Goal: Connect with others: Establish contact or relationships with other users

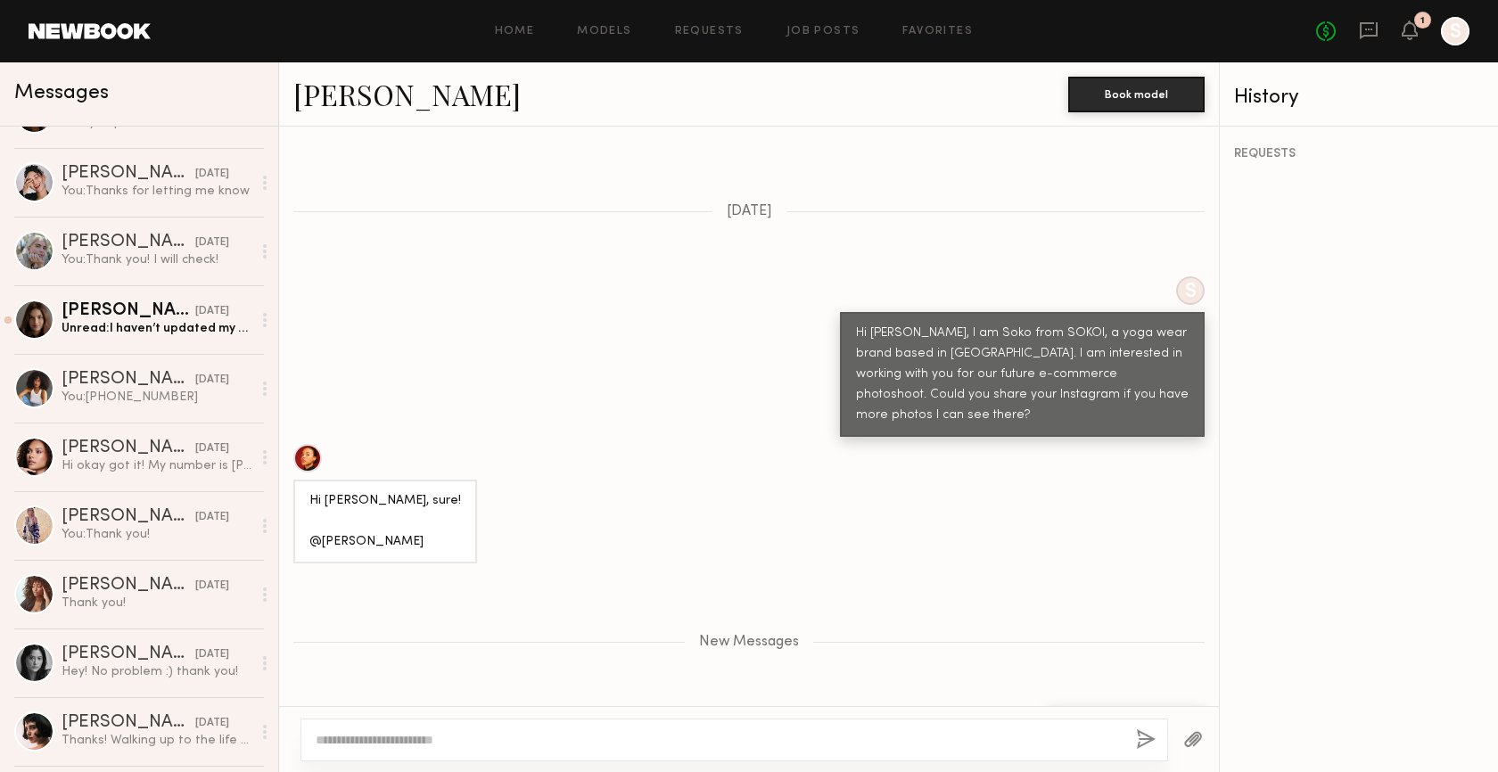
scroll to position [944, 0]
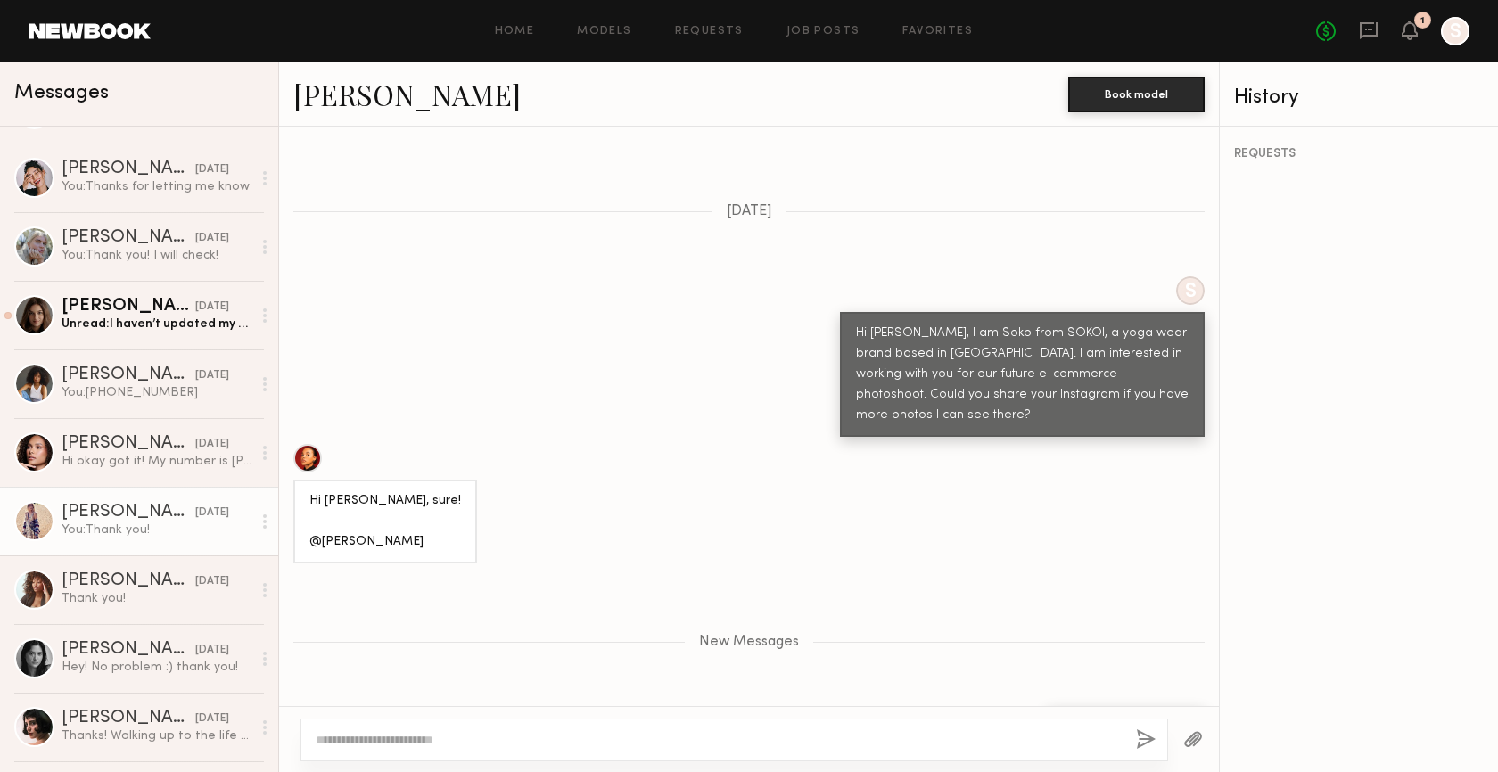
click at [114, 525] on div "You: Thank you!" at bounding box center [157, 530] width 190 height 17
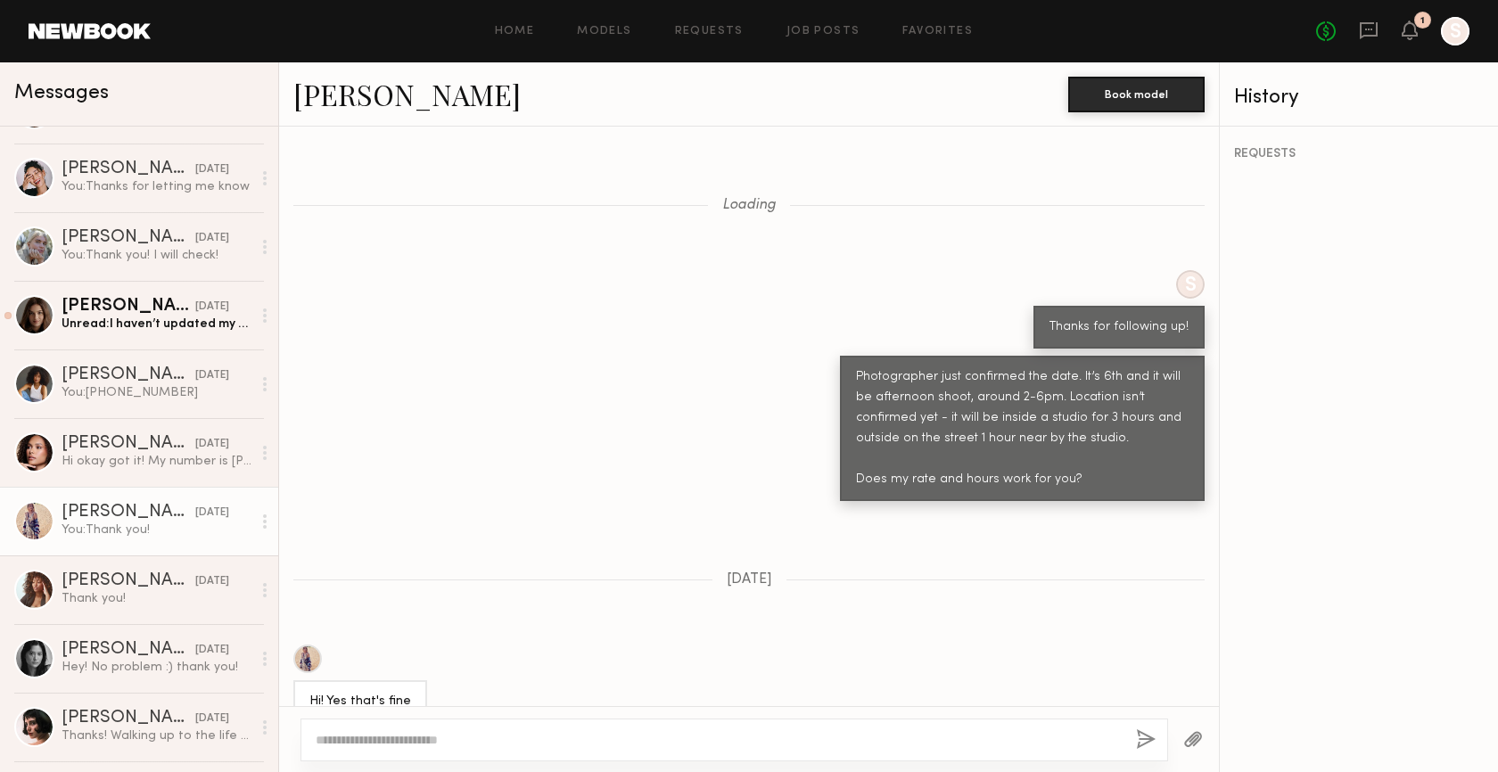
scroll to position [1714, 0]
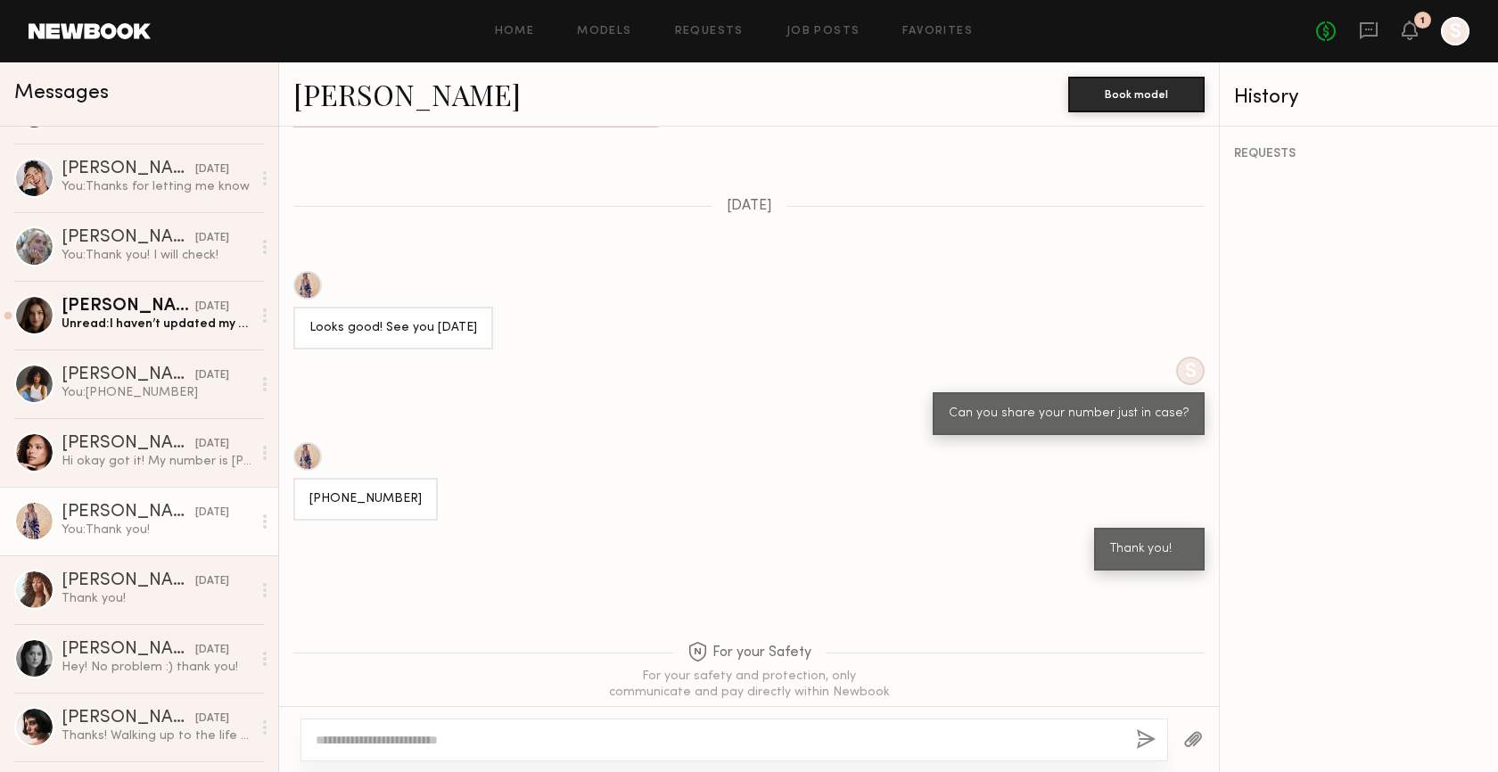
click at [310, 271] on div at bounding box center [307, 285] width 29 height 29
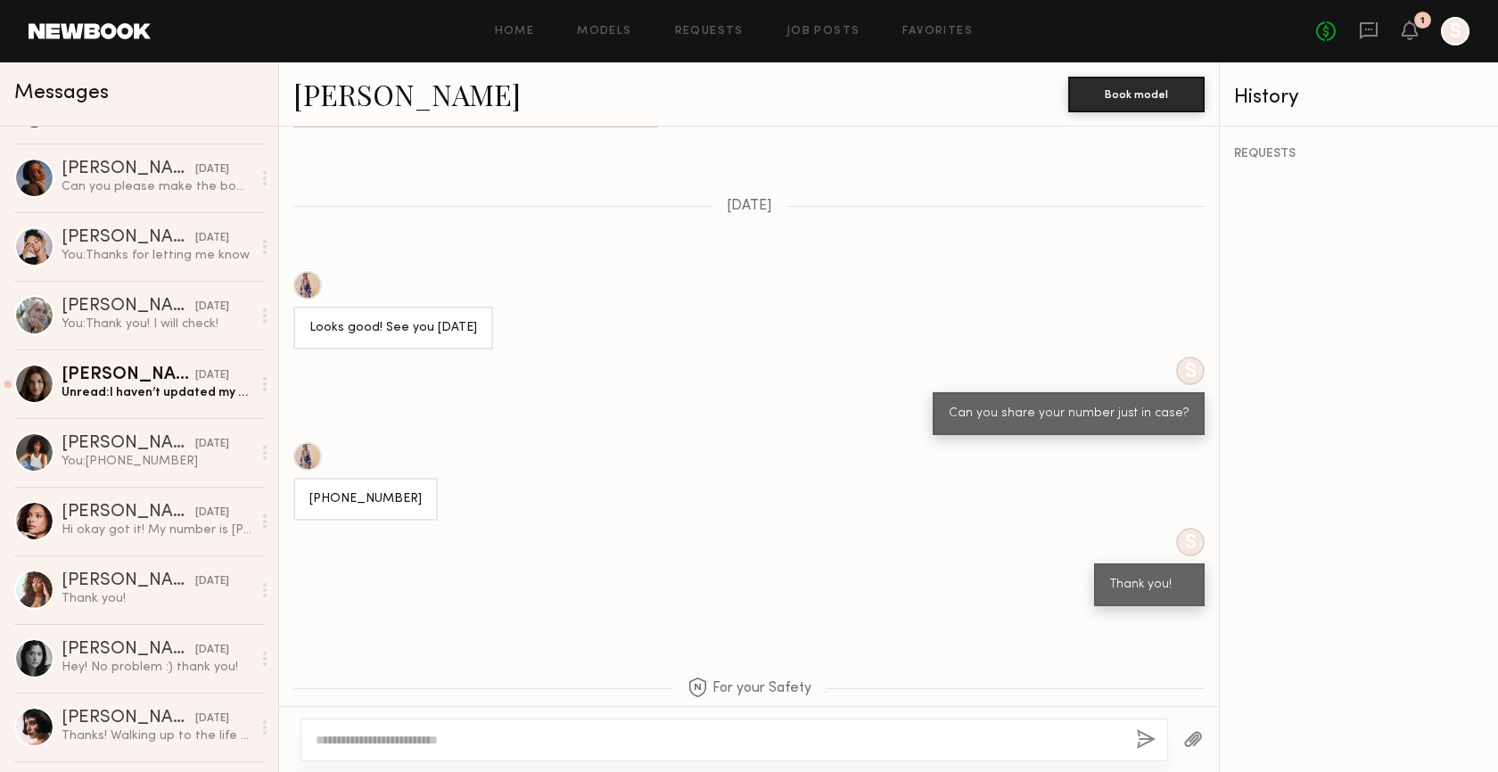
scroll to position [0, 0]
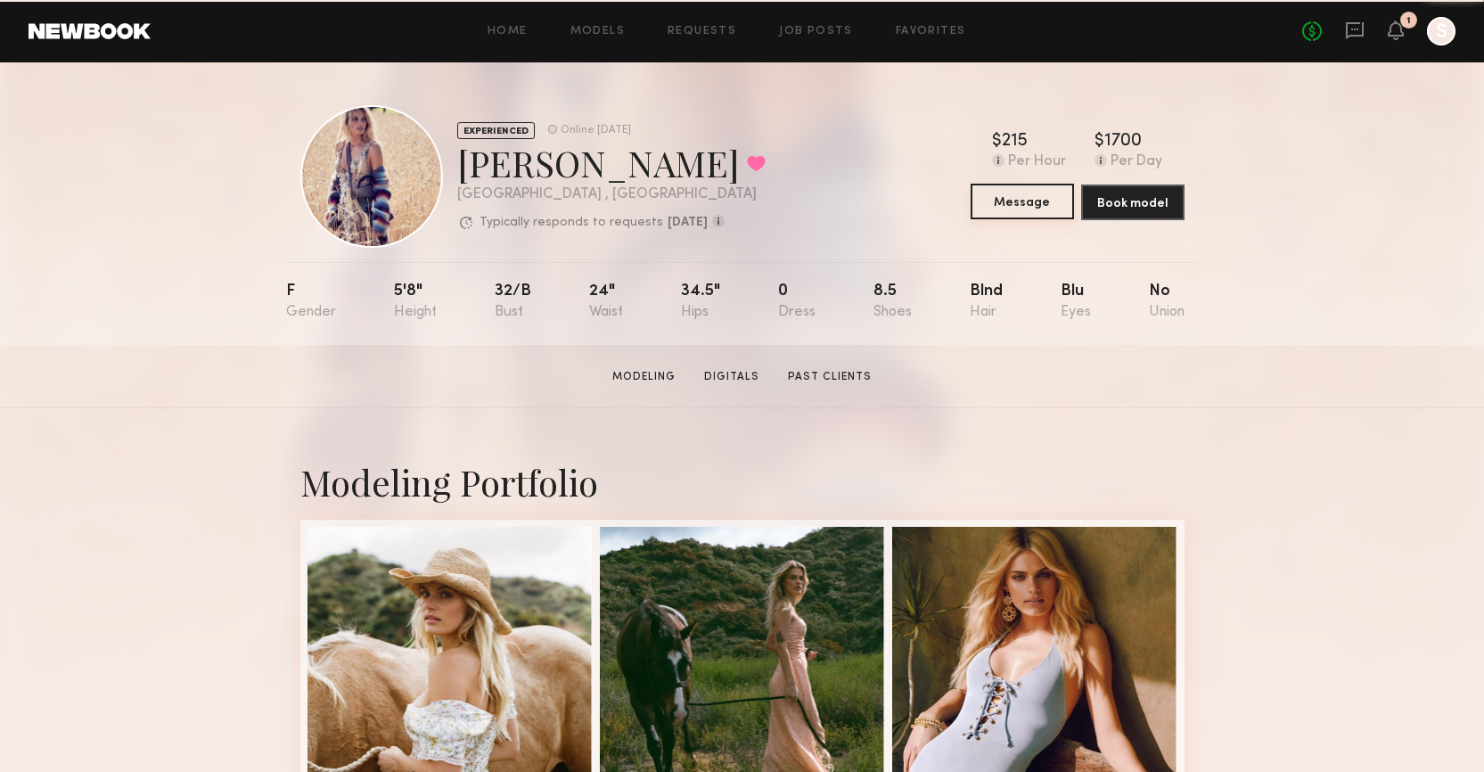
click at [1020, 199] on button "Message" at bounding box center [1022, 202] width 103 height 36
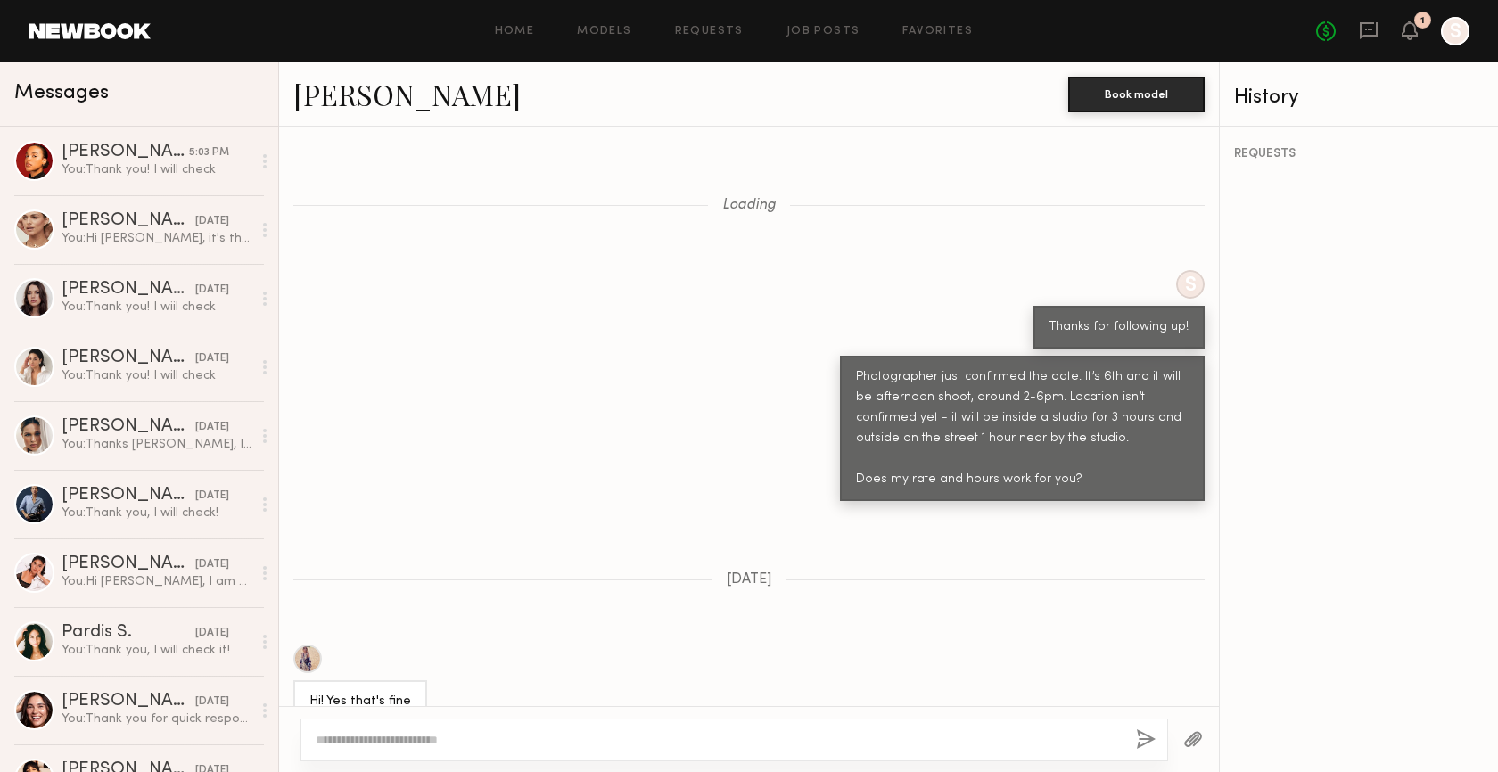
scroll to position [1711, 0]
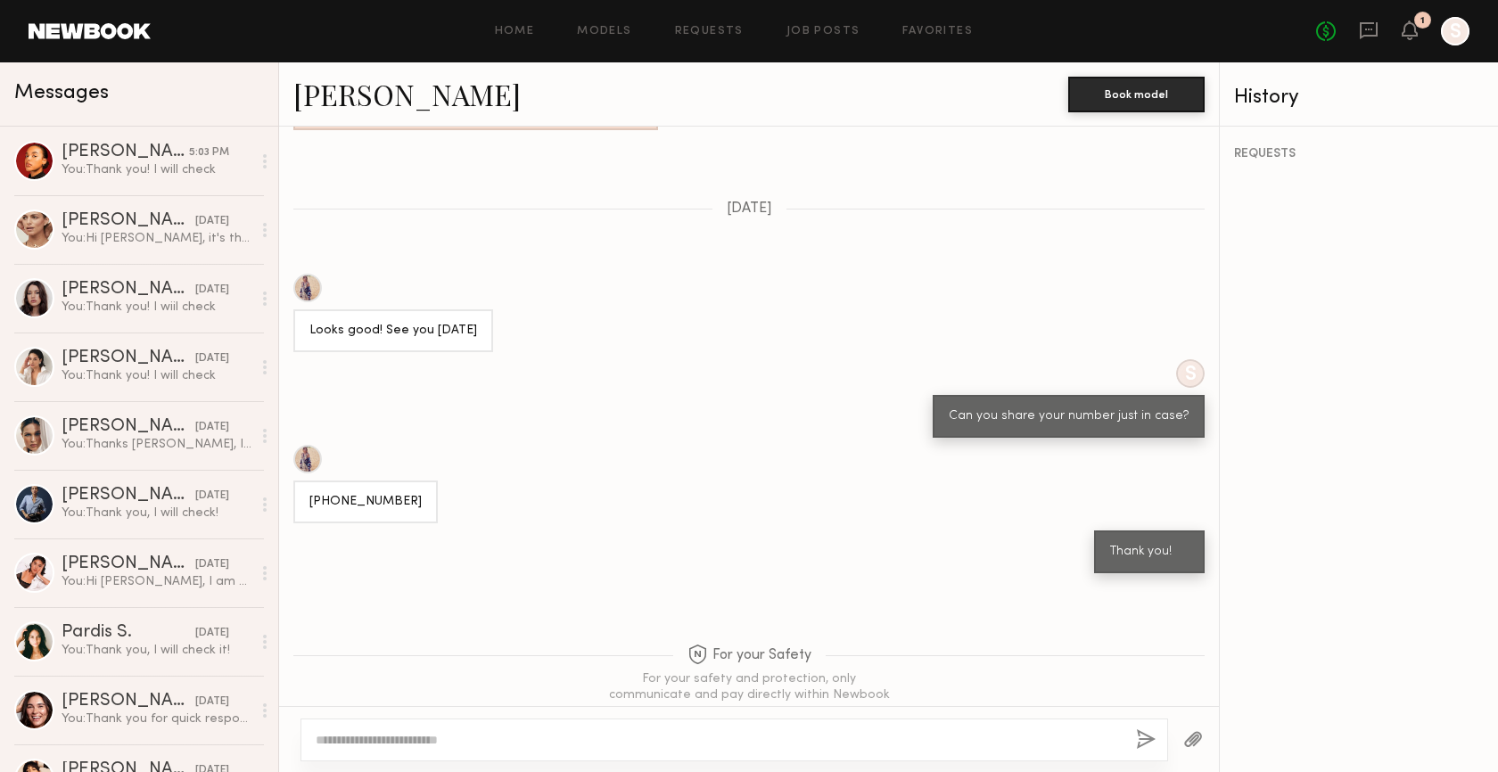
click at [508, 738] on textarea at bounding box center [719, 740] width 806 height 18
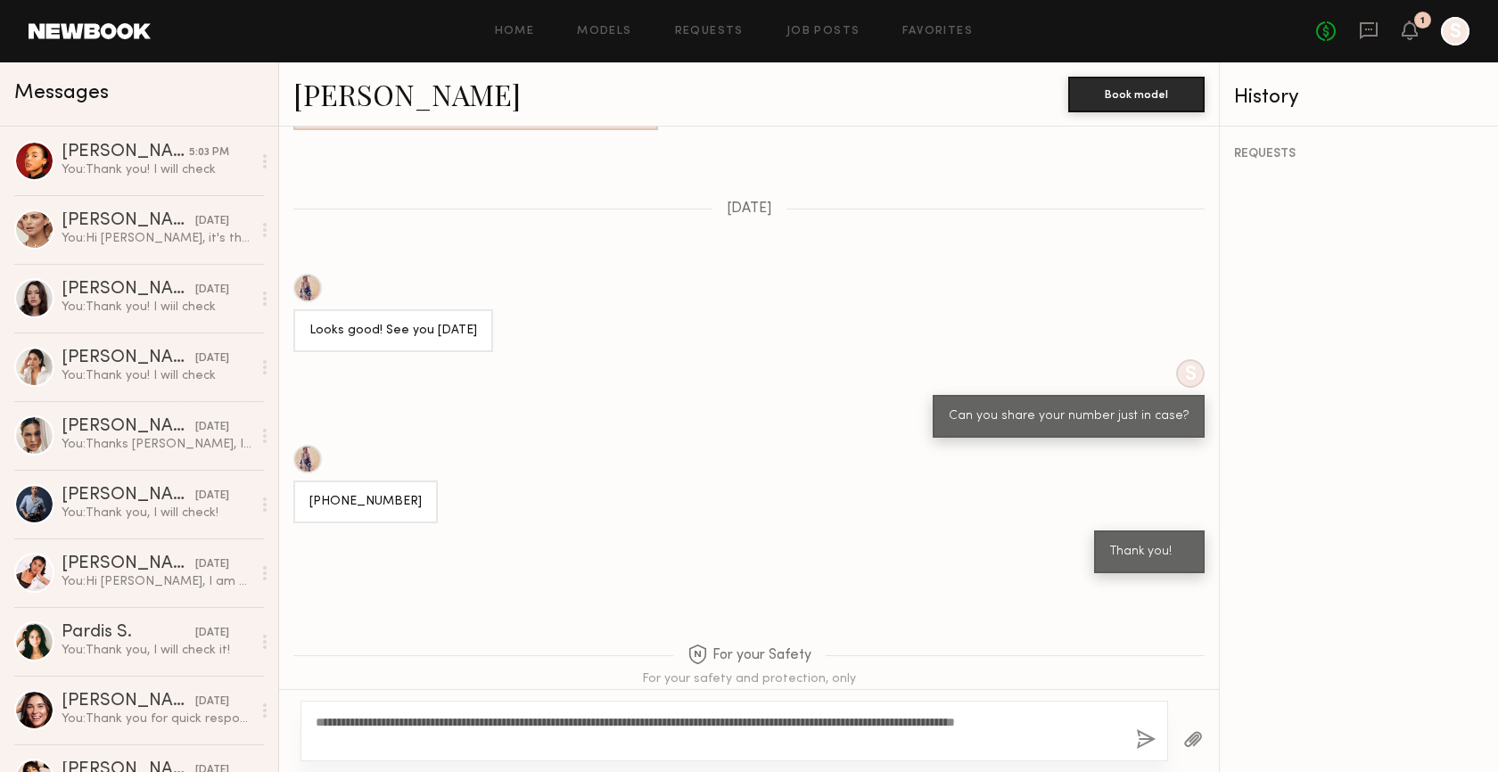
type textarea "**********"
click at [1139, 740] on button "button" at bounding box center [1146, 740] width 20 height 22
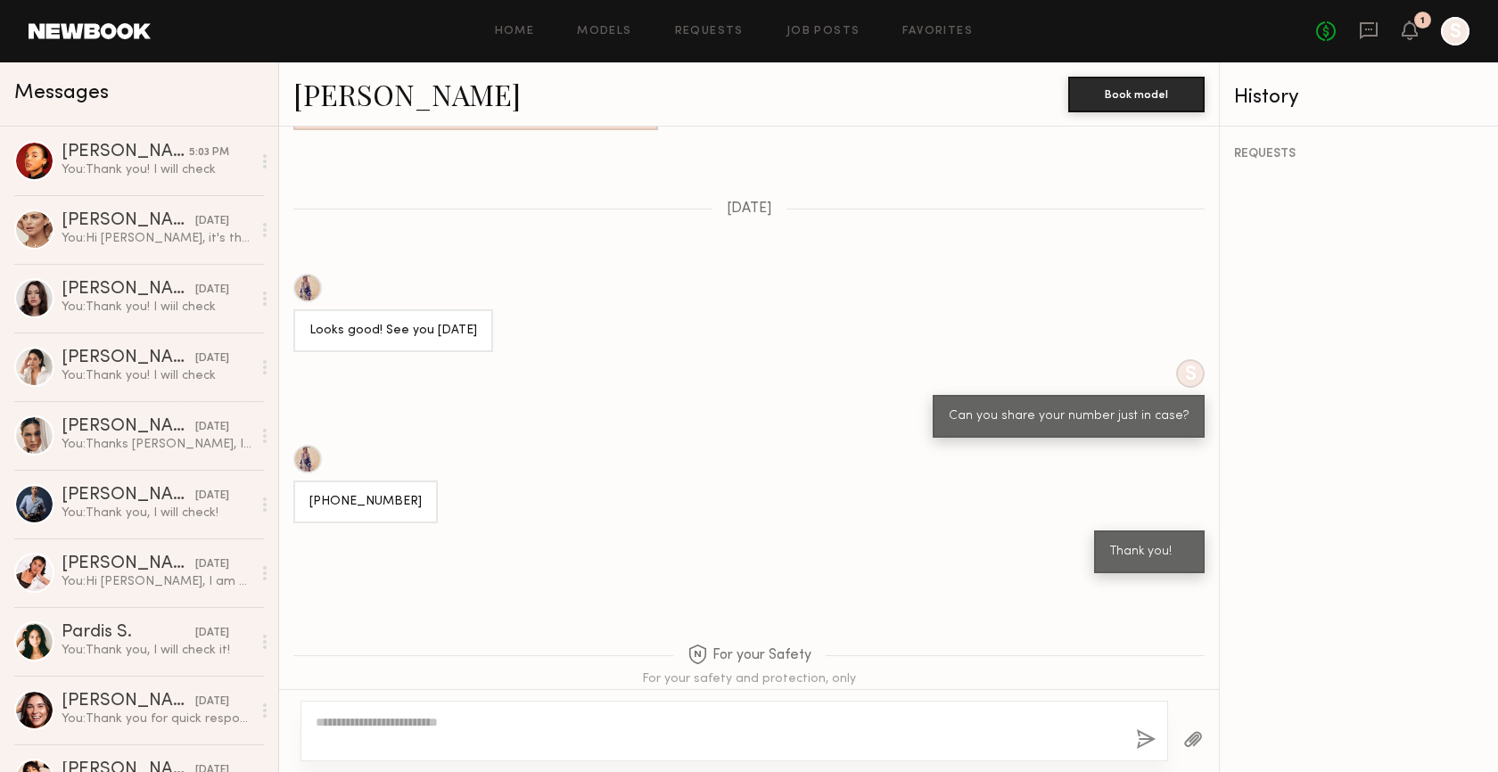
scroll to position [2109, 0]
